Goal: Navigation & Orientation: Find specific page/section

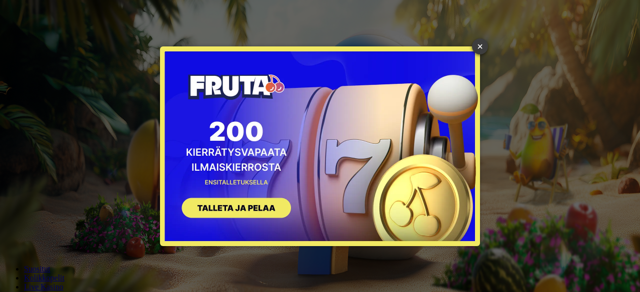
click at [481, 46] on link "×" at bounding box center [480, 46] width 16 height 16
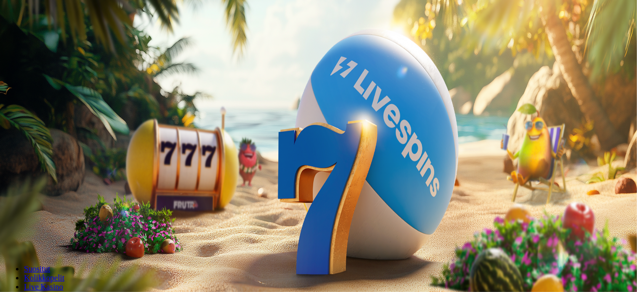
click at [73, 41] on button "Kirjaudu" at bounding box center [69, 36] width 32 height 10
drag, startPoint x: 445, startPoint y: 229, endPoint x: 375, endPoint y: 147, distance: 107.1
click at [375, 224] on div at bounding box center [320, 224] width 632 height 0
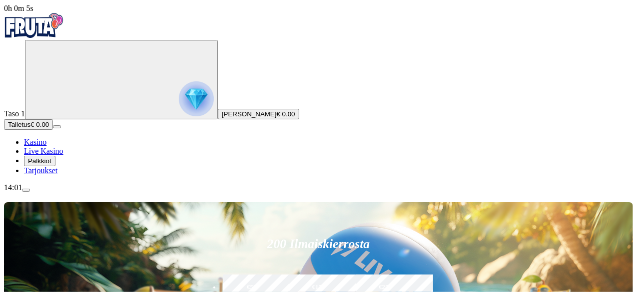
click at [56, 192] on div "14:01" at bounding box center [318, 187] width 629 height 9
click at [51, 165] on span "Palkkiot" at bounding box center [39, 160] width 23 height 7
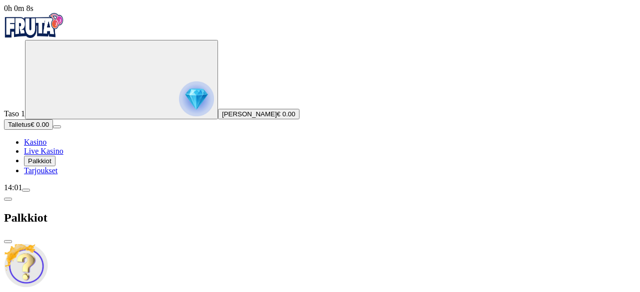
click at [199, 244] on div "Taso 2 Fruit Up ja nappaat seuraavan palkkion" at bounding box center [320, 291] width 632 height 94
click at [192, 244] on div "Taso 2 Fruit Up ja nappaat seuraavan palkkion" at bounding box center [320, 291] width 632 height 94
drag, startPoint x: 192, startPoint y: 47, endPoint x: 327, endPoint y: -43, distance: 162.8
